Goal: Task Accomplishment & Management: Manage account settings

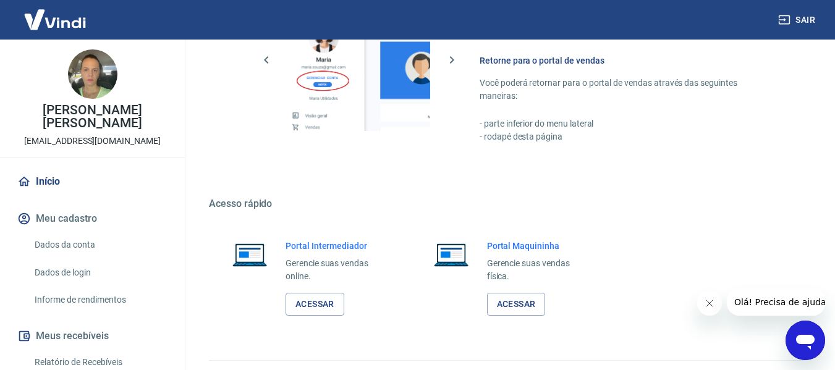
scroll to position [644, 0]
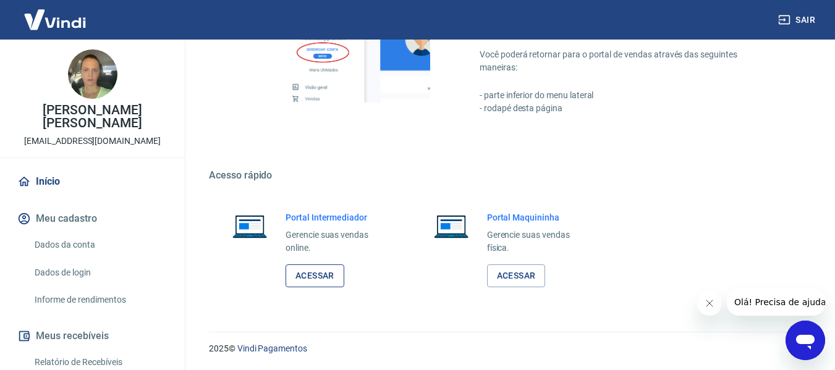
click at [321, 285] on link "Acessar" at bounding box center [314, 275] width 59 height 23
